Goal: Entertainment & Leisure: Consume media (video, audio)

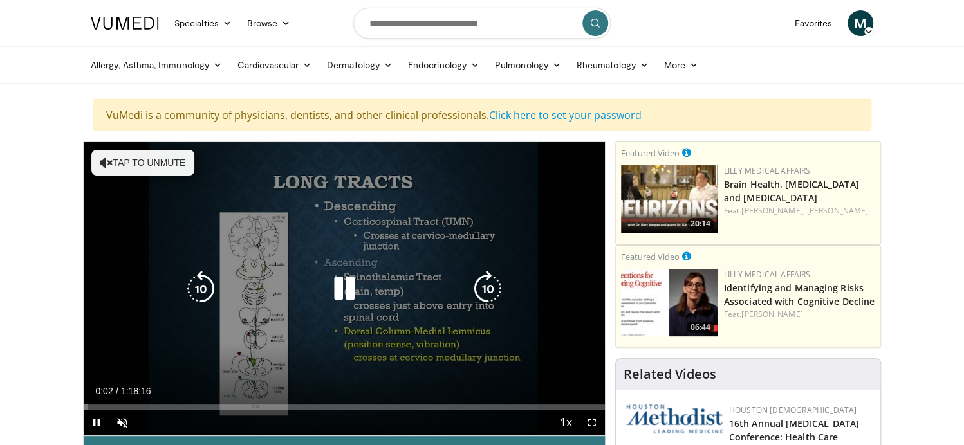
click at [97, 158] on button "Tap to unmute" at bounding box center [142, 163] width 103 height 26
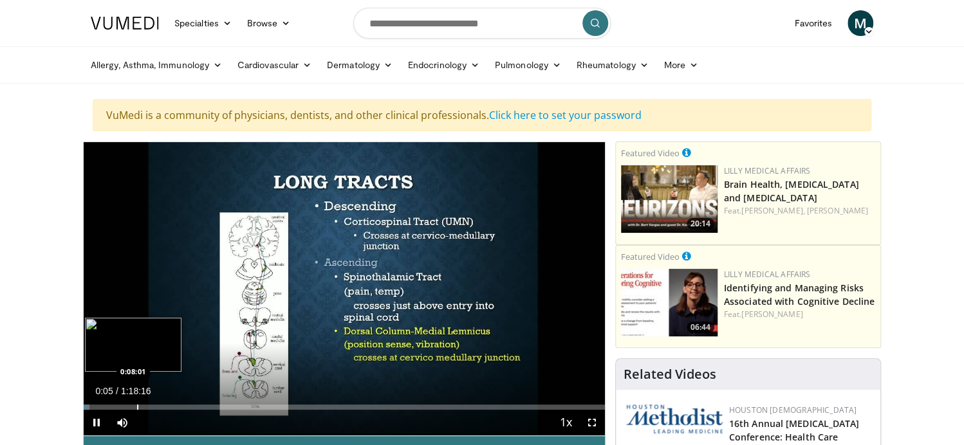
scroll to position [64, 0]
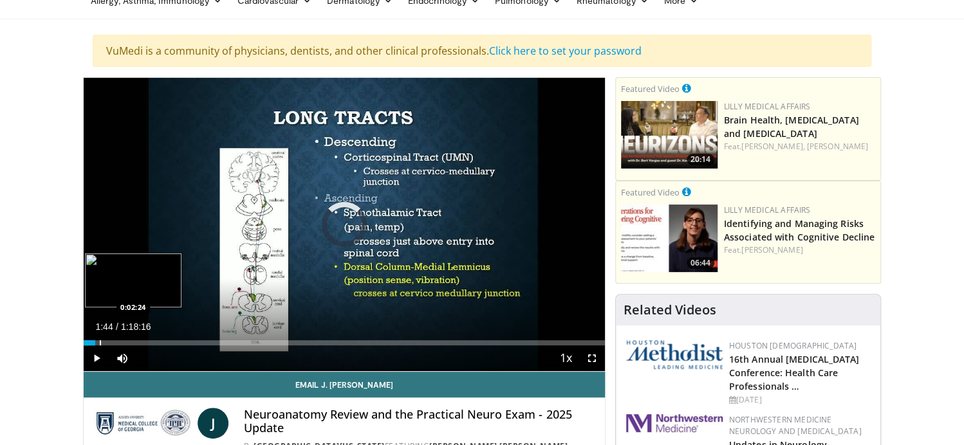
click at [101, 341] on div "Progress Bar" at bounding box center [100, 343] width 1 height 5
click at [116, 341] on div "Progress Bar" at bounding box center [115, 343] width 1 height 5
click at [140, 341] on div "Progress Bar" at bounding box center [140, 343] width 1 height 5
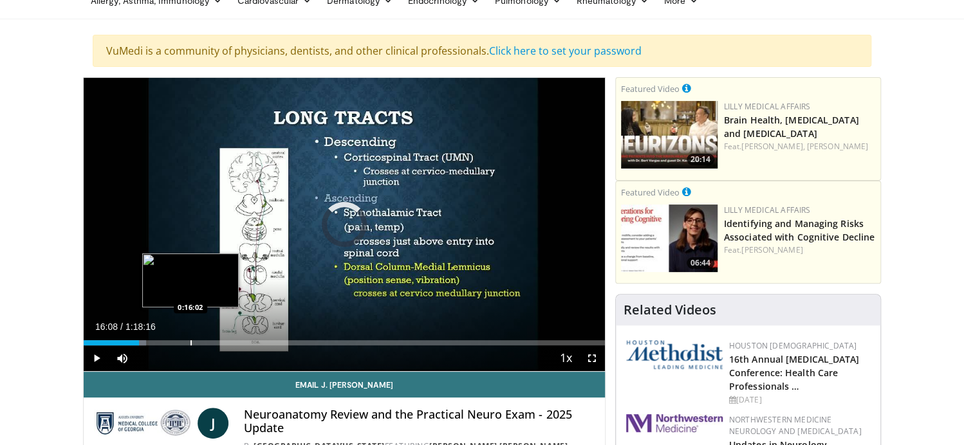
click at [191, 343] on div "Progress Bar" at bounding box center [191, 343] width 1 height 5
click at [198, 341] on div "Loaded : 22.14% 0:16:18 0:17:06" at bounding box center [344, 343] width 521 height 5
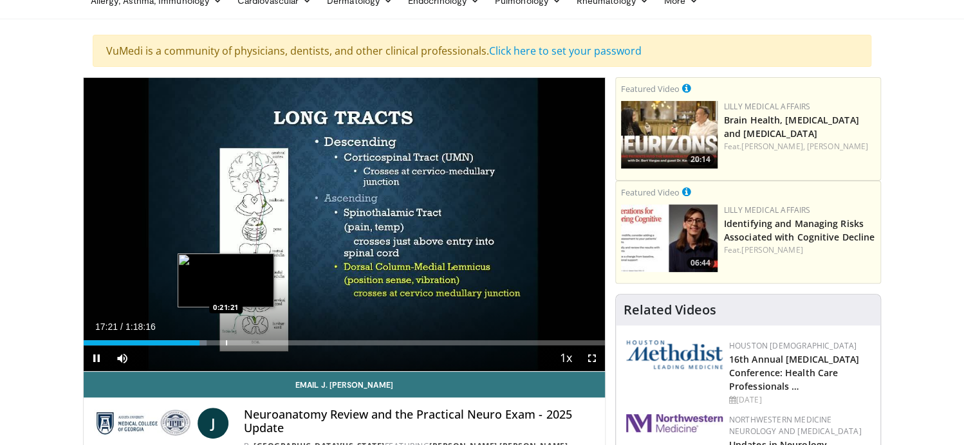
click at [226, 341] on div "Progress Bar" at bounding box center [226, 343] width 1 height 5
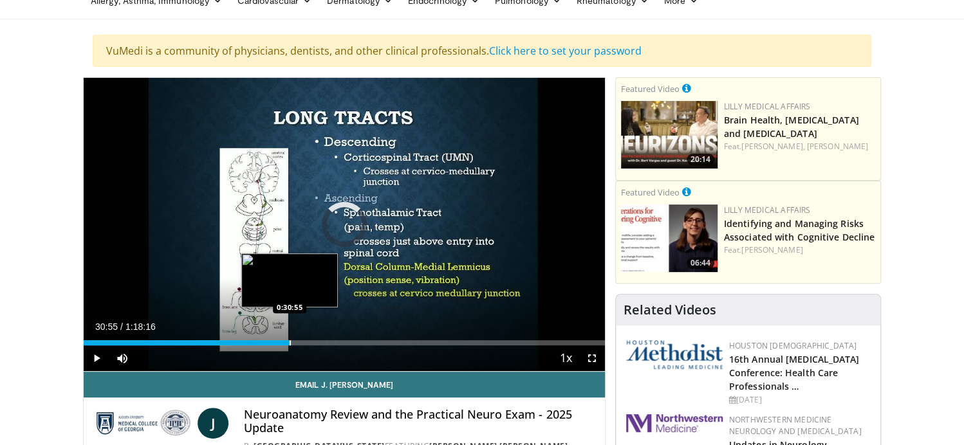
drag, startPoint x: 290, startPoint y: 342, endPoint x: 301, endPoint y: 343, distance: 10.4
click at [291, 342] on div "Progress Bar" at bounding box center [290, 343] width 1 height 5
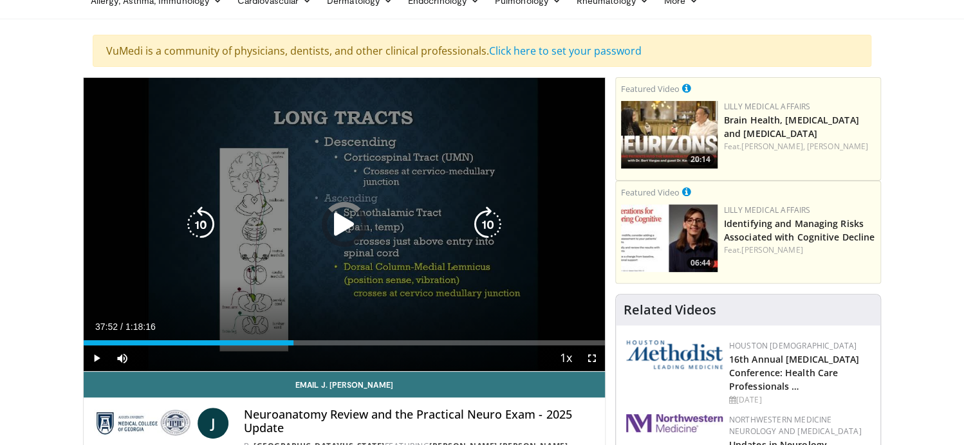
click at [336, 342] on div "Loaded : 0.00% 0:31:31 0:36:49" at bounding box center [344, 343] width 521 height 5
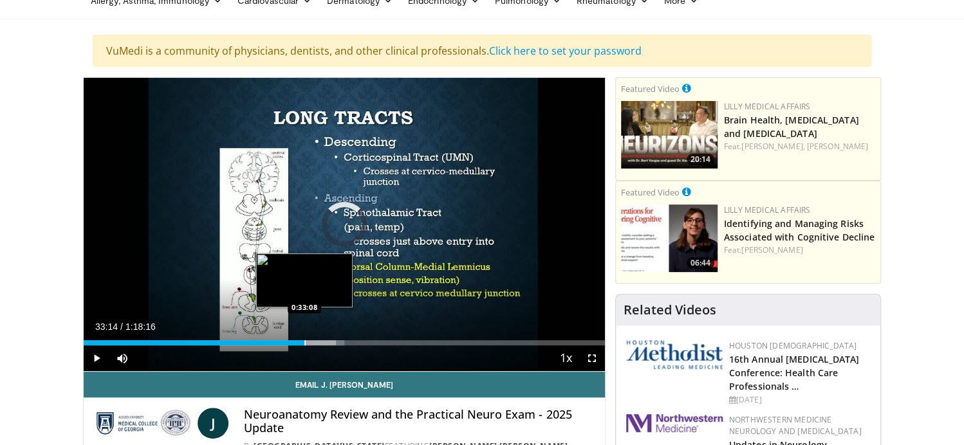
click at [305, 342] on div "Progress Bar" at bounding box center [305, 343] width 1 height 5
click at [310, 341] on div "Progress Bar" at bounding box center [310, 343] width 1 height 5
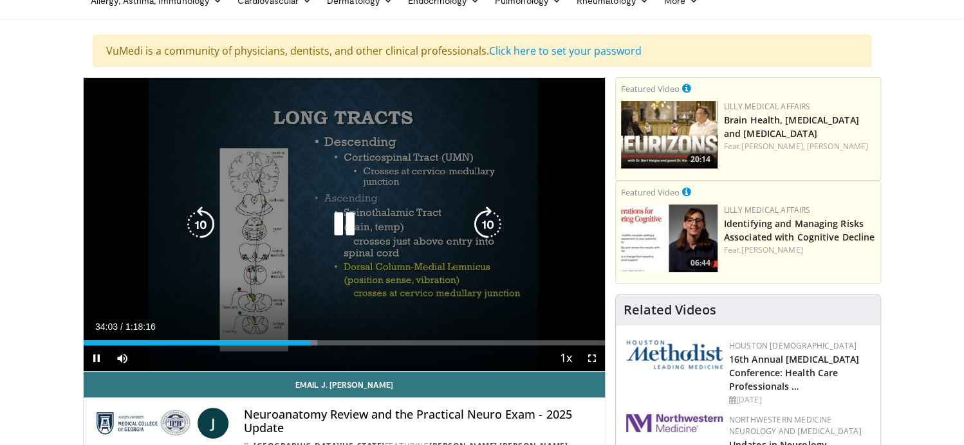
click at [316, 344] on div "Loaded : 44.78% 0:34:03 0:34:18" at bounding box center [344, 343] width 521 height 5
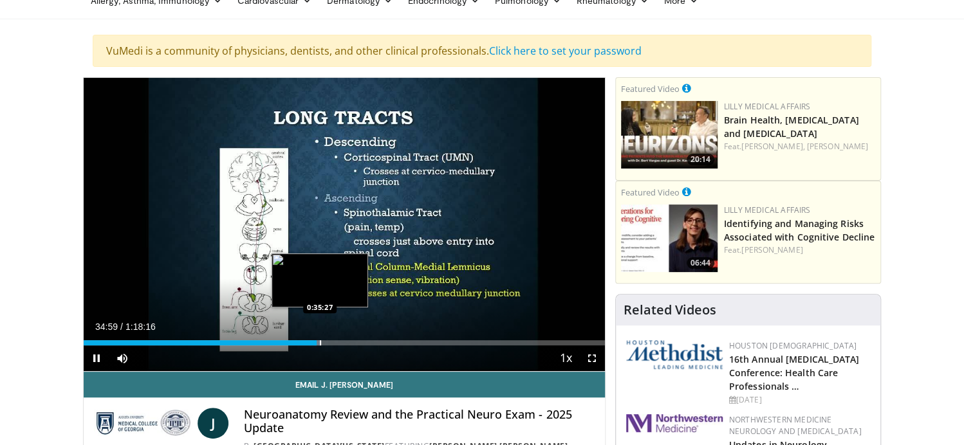
click at [320, 342] on div "Progress Bar" at bounding box center [320, 343] width 1 height 5
click at [322, 341] on div "Progress Bar" at bounding box center [322, 343] width 1 height 5
click at [332, 342] on div "Progress Bar" at bounding box center [332, 343] width 1 height 5
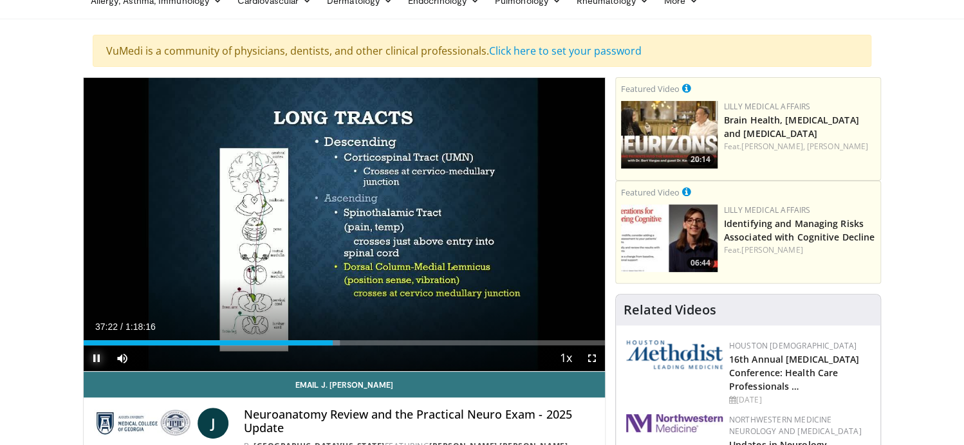
click at [95, 356] on span "Video Player" at bounding box center [97, 359] width 26 height 26
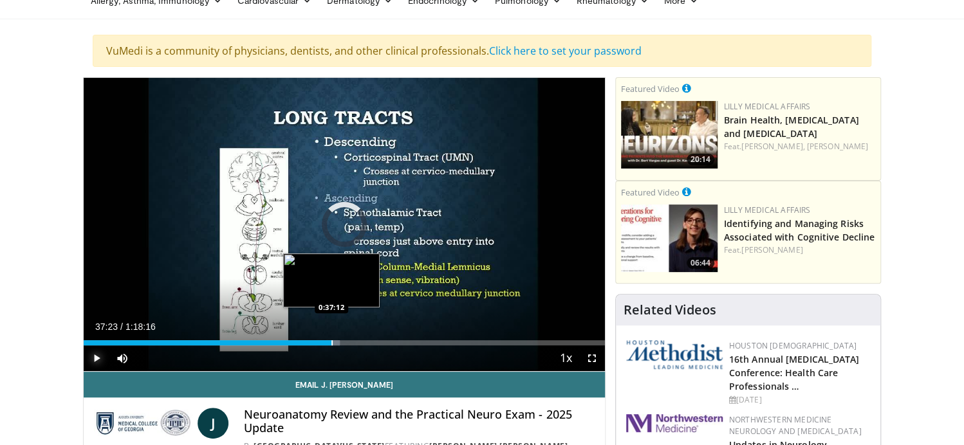
click at [332, 343] on div "Progress Bar" at bounding box center [332, 343] width 1 height 5
click at [337, 342] on div "Progress Bar" at bounding box center [337, 343] width 1 height 5
click at [327, 343] on div "Loaded : 46.84% 0:37:58 0:36:43" at bounding box center [344, 343] width 521 height 5
click at [325, 343] on div "Progress Bar" at bounding box center [325, 343] width 1 height 5
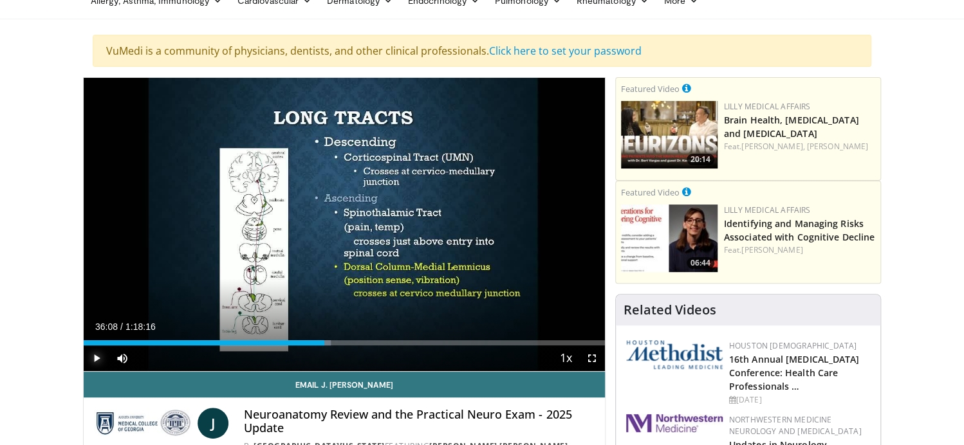
click at [91, 357] on span "Video Player" at bounding box center [97, 359] width 26 height 26
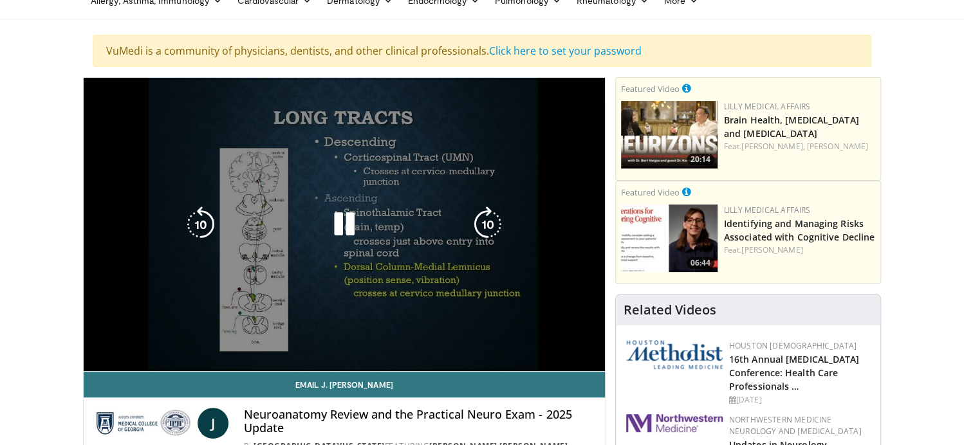
click at [92, 357] on div "10 seconds Tap to unmute" at bounding box center [344, 225] width 521 height 294
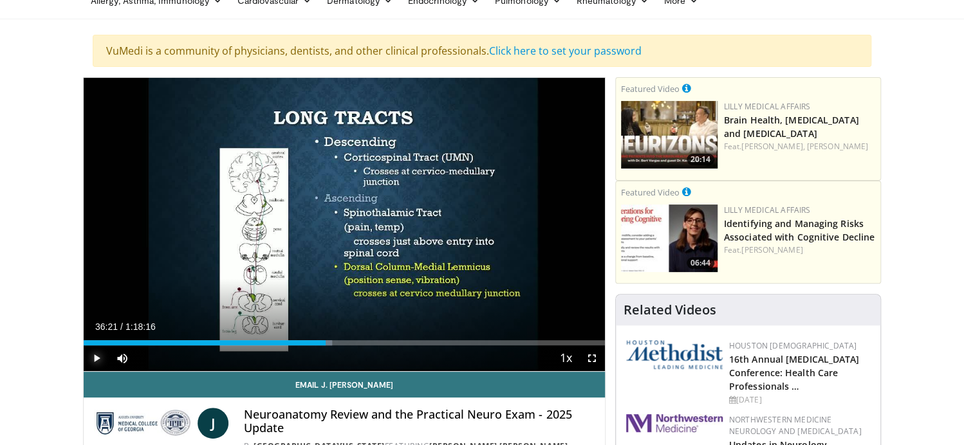
click at [95, 358] on span "Video Player" at bounding box center [97, 359] width 26 height 26
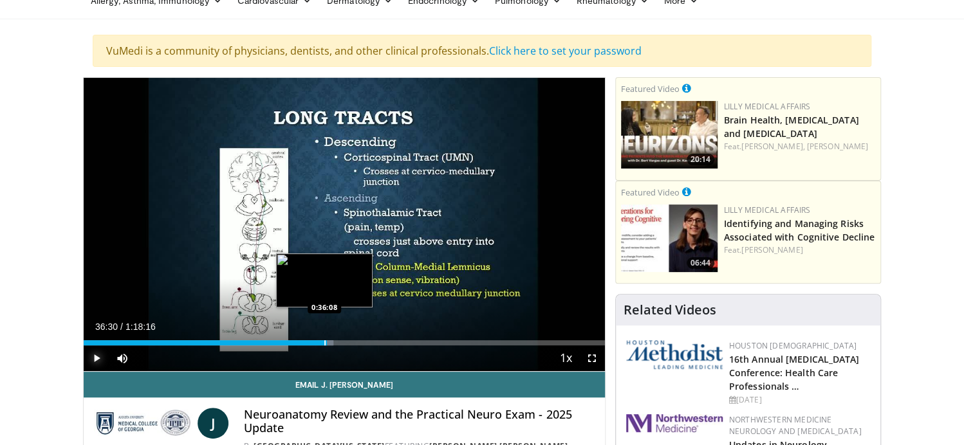
click at [324, 344] on div "Progress Bar" at bounding box center [324, 343] width 1 height 5
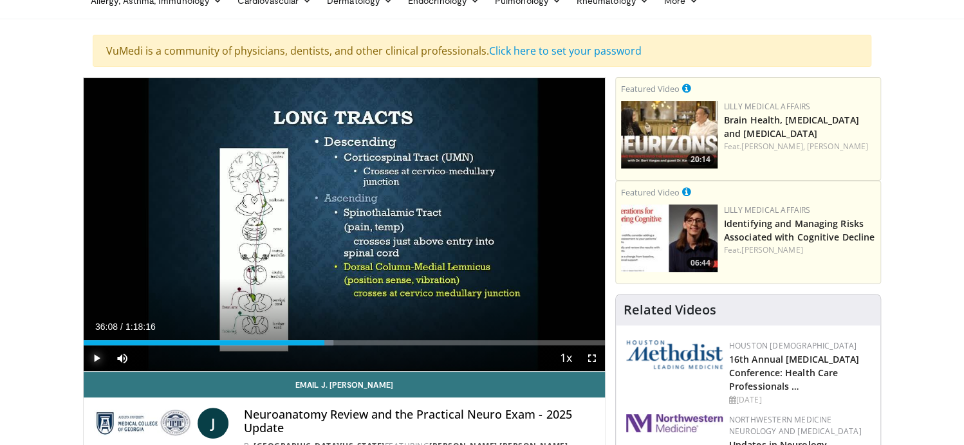
click at [95, 353] on span "Video Player" at bounding box center [97, 359] width 26 height 26
click at [95, 358] on video-js "**********" at bounding box center [344, 225] width 521 height 294
click at [93, 360] on span "Video Player" at bounding box center [97, 359] width 26 height 26
click at [97, 353] on span "Video Player" at bounding box center [97, 359] width 26 height 26
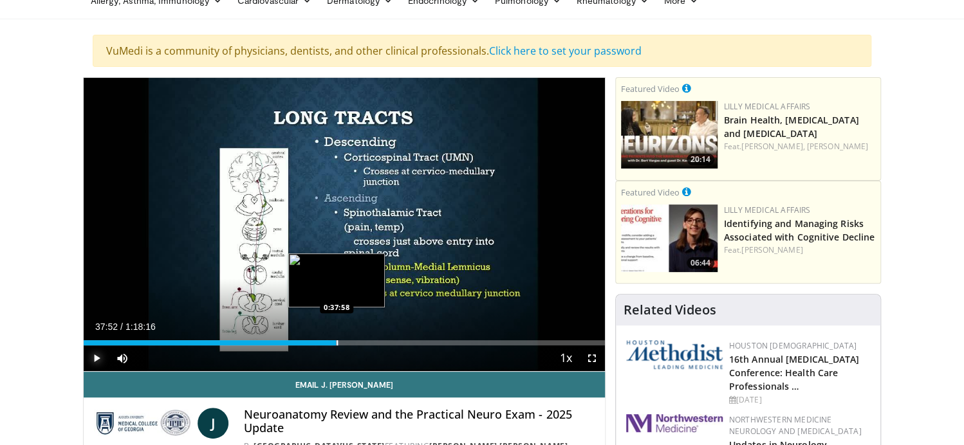
click at [337, 344] on div "Progress Bar" at bounding box center [337, 343] width 1 height 5
click at [341, 344] on div "Progress Bar" at bounding box center [341, 343] width 1 height 5
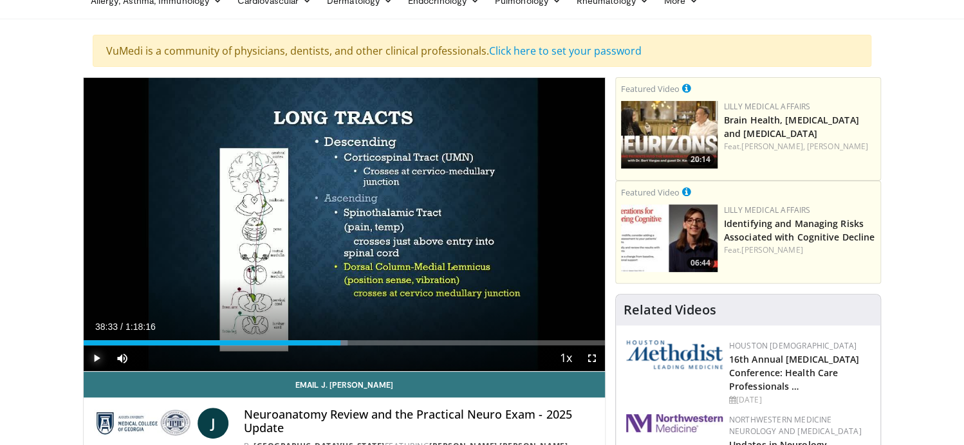
click at [86, 357] on span "Video Player" at bounding box center [97, 359] width 26 height 26
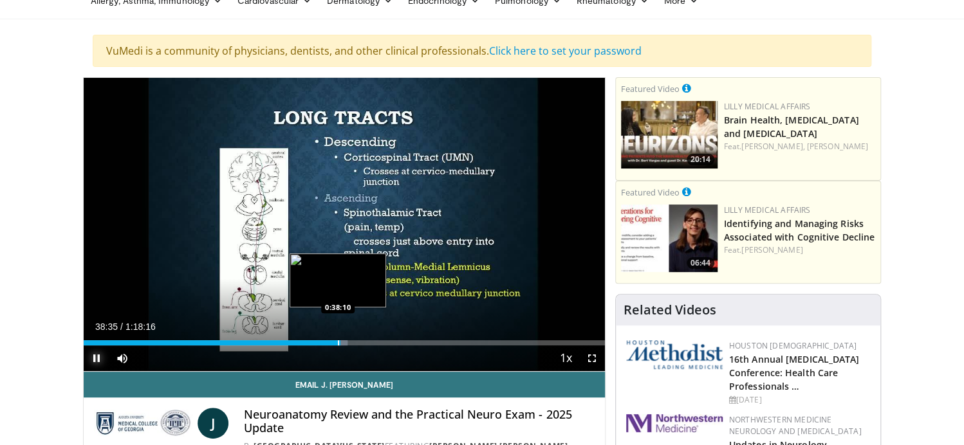
click at [338, 341] on div "Progress Bar" at bounding box center [338, 343] width 1 height 5
click at [330, 342] on div "Progress Bar" at bounding box center [330, 343] width 1 height 5
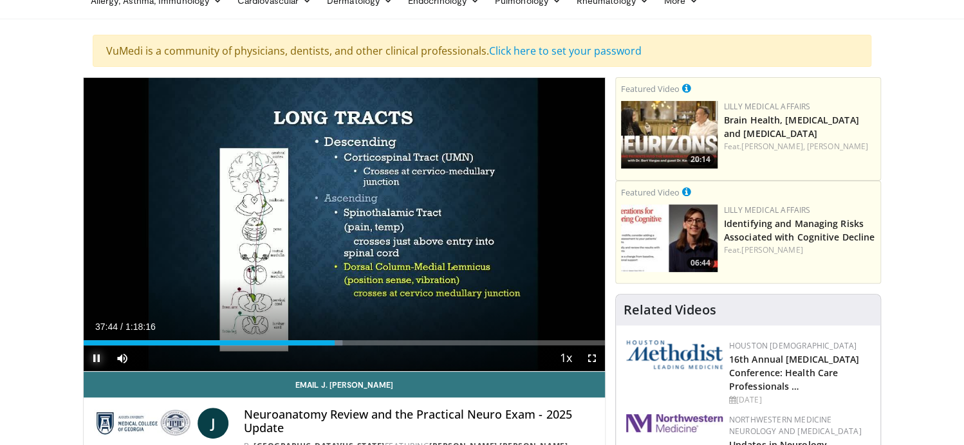
click at [97, 356] on span "Video Player" at bounding box center [97, 359] width 26 height 26
click at [96, 356] on span "Video Player" at bounding box center [97, 359] width 26 height 26
click at [96, 353] on span "Video Player" at bounding box center [97, 359] width 26 height 26
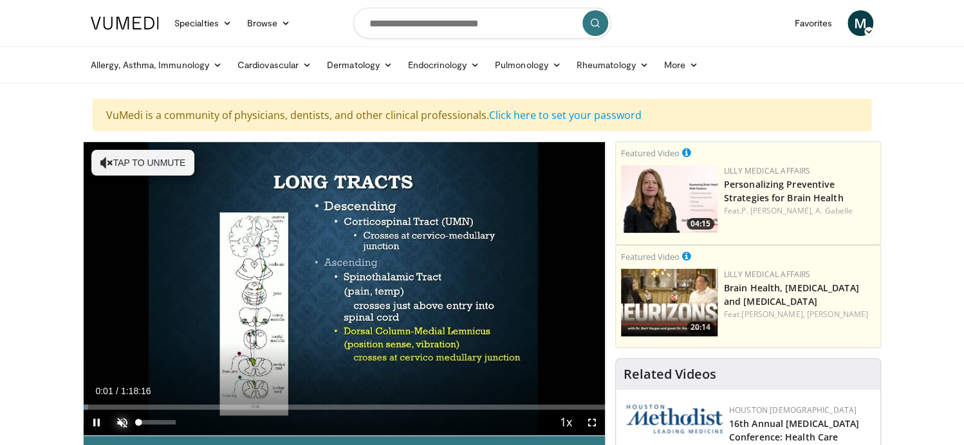
click at [118, 421] on span "Video Player" at bounding box center [122, 423] width 26 height 26
